Goal: Transaction & Acquisition: Book appointment/travel/reservation

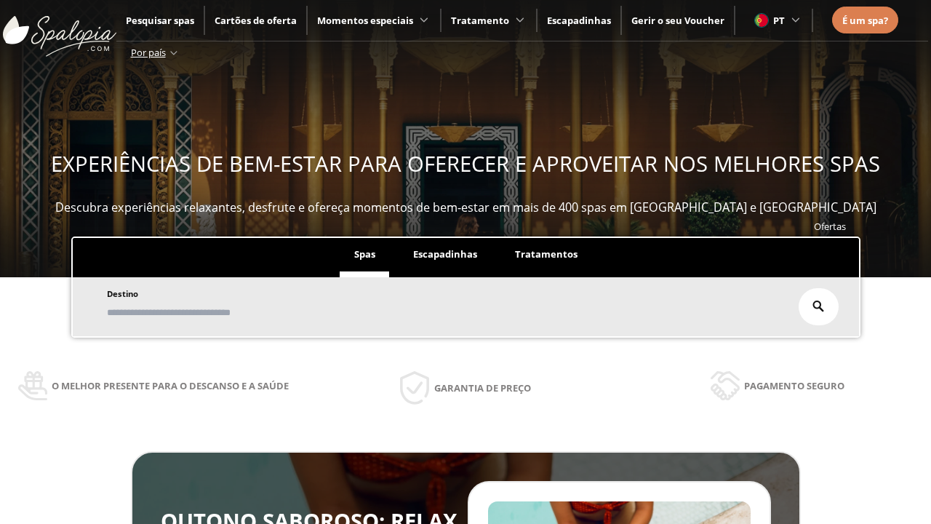
click at [444, 254] on span "Escapadinhas" at bounding box center [445, 253] width 64 height 13
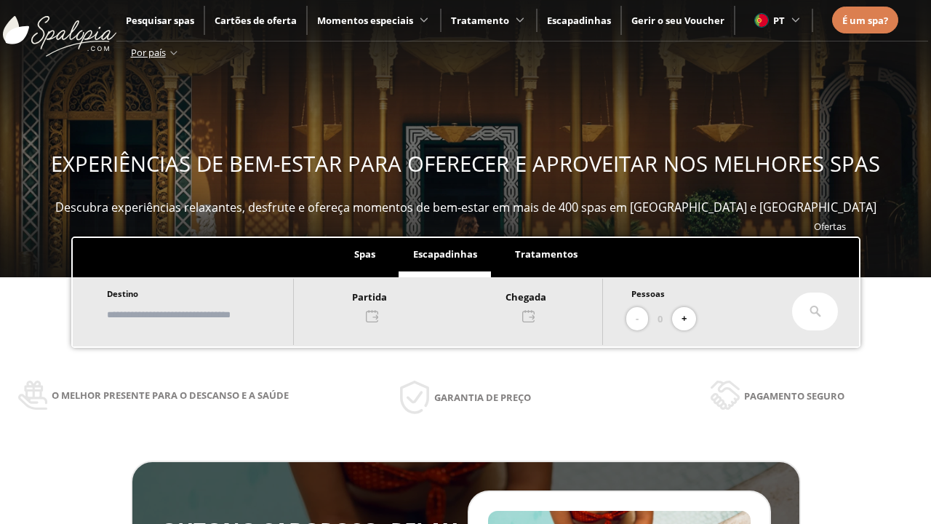
click at [206, 314] on input "text" at bounding box center [193, 314] width 181 height 25
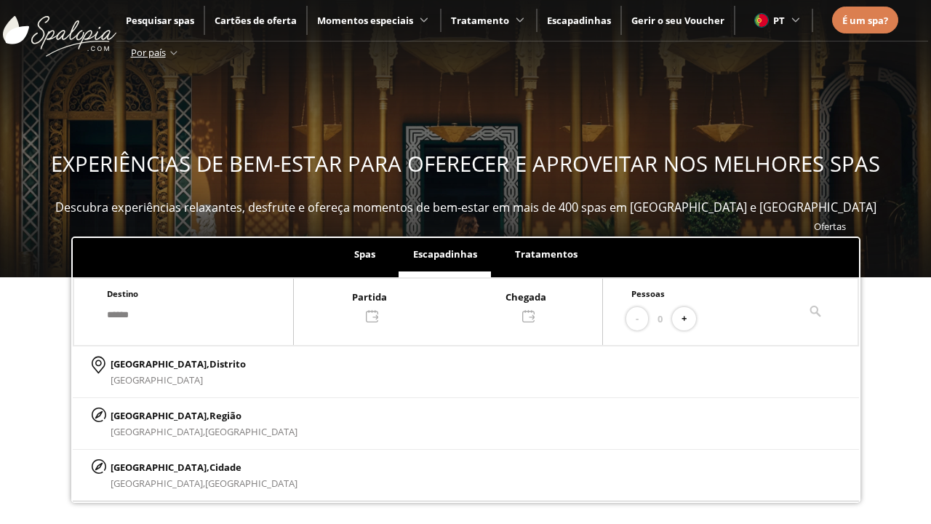
type input "******"
click at [209, 466] on span "Cidade" at bounding box center [225, 466] width 32 height 13
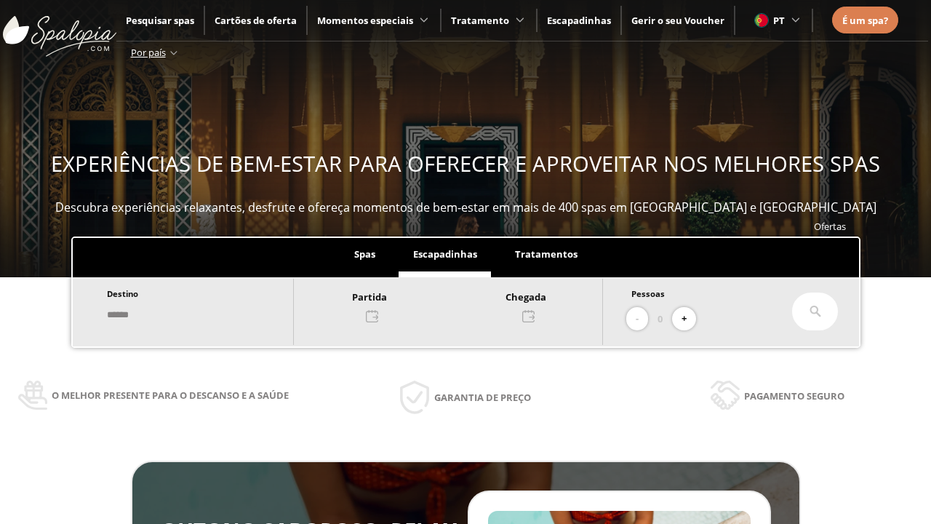
click at [464, 305] on div at bounding box center [448, 305] width 308 height 35
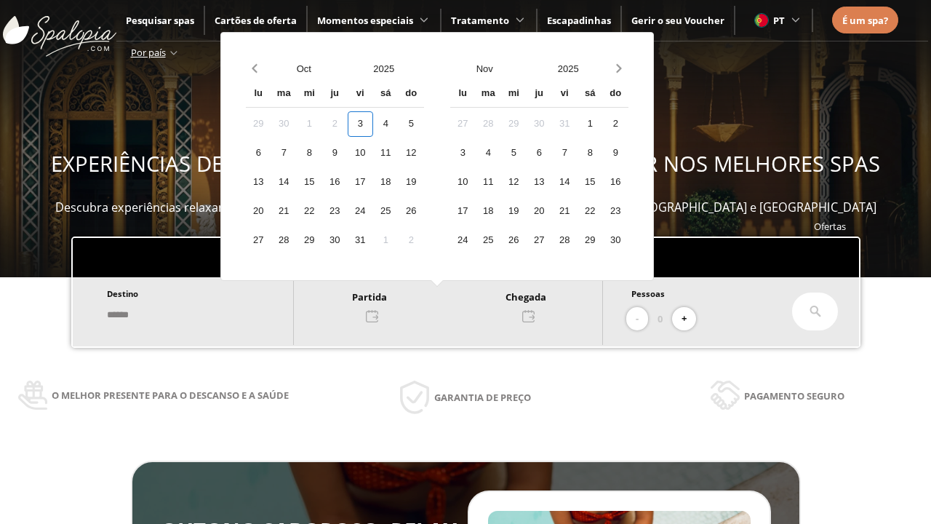
click at [424, 124] on div "5" at bounding box center [411, 123] width 25 height 25
click at [271, 153] on div "6" at bounding box center [258, 152] width 25 height 25
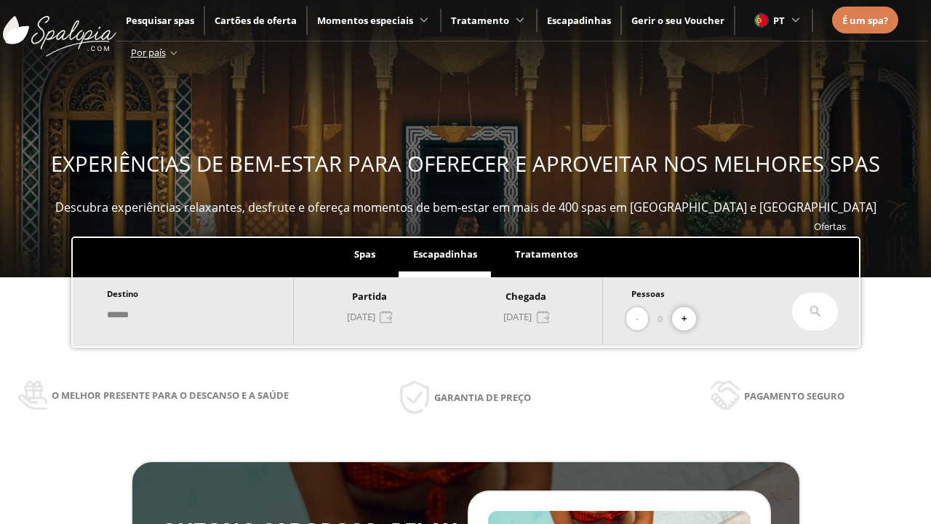
click at [690, 319] on button "+" at bounding box center [684, 319] width 24 height 24
click at [815, 311] on icon at bounding box center [816, 312] width 12 height 12
